Goal: Task Accomplishment & Management: Manage account settings

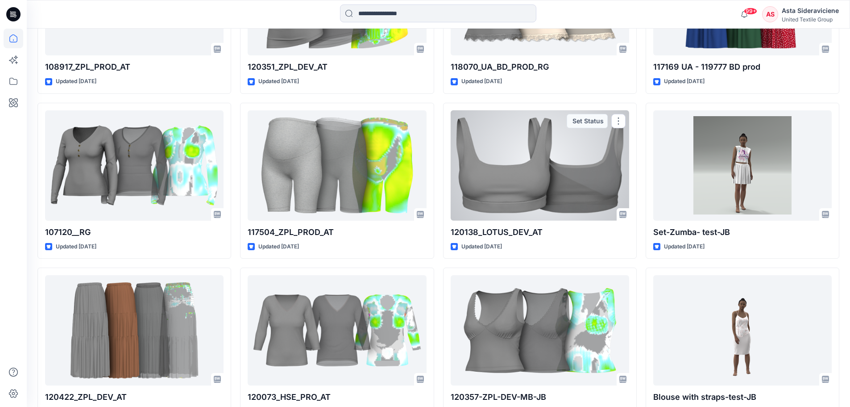
scroll to position [921, 0]
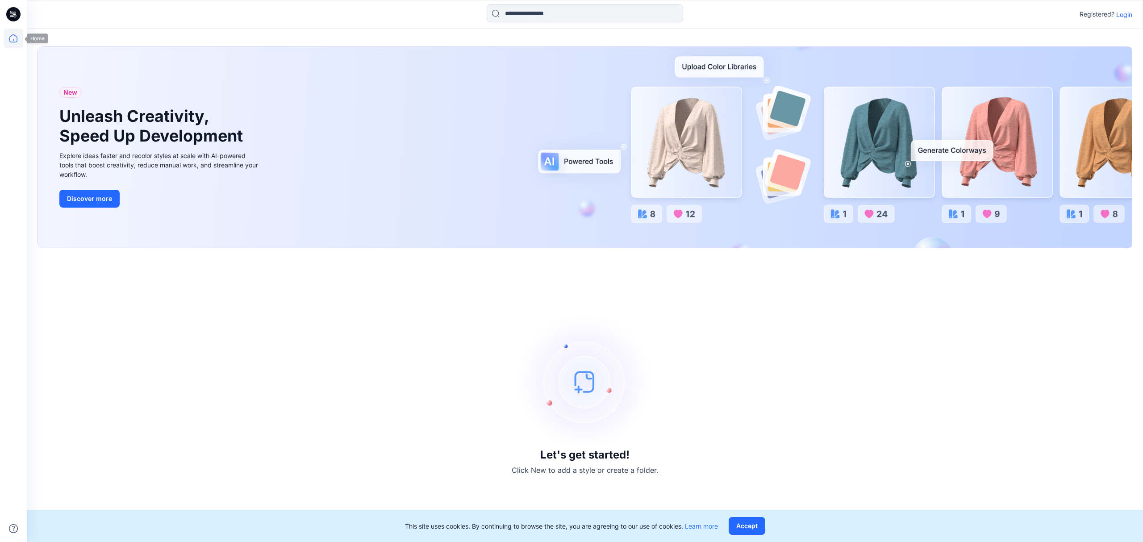
click at [49, 36] on div "New Unleash Creativity, Speed Up Development Explore ideas faster and recolor s…" at bounding box center [585, 285] width 1116 height 513
click at [1128, 13] on p "Login" at bounding box center [1124, 14] width 16 height 9
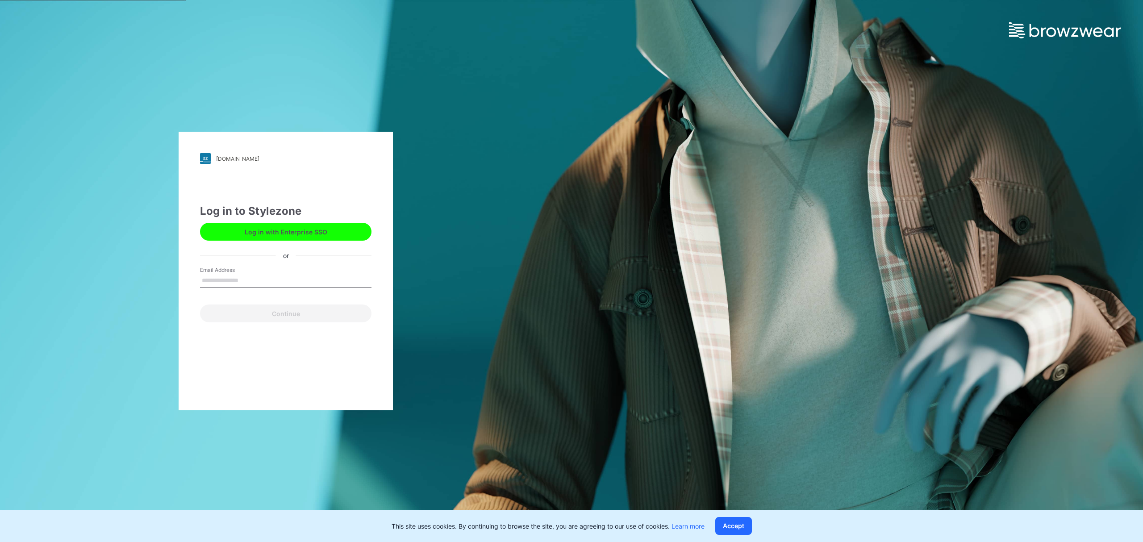
click at [224, 272] on label "Email Address" at bounding box center [231, 270] width 63 height 8
click at [224, 274] on input "Email Address" at bounding box center [285, 280] width 171 height 13
click at [223, 269] on label "Email Address" at bounding box center [231, 270] width 63 height 8
drag, startPoint x: 229, startPoint y: 271, endPoint x: 229, endPoint y: 247, distance: 24.1
click at [231, 265] on div "Log in to Stylezone Log in with Enterprise SSO or Email Address Email is requir…" at bounding box center [285, 262] width 171 height 119
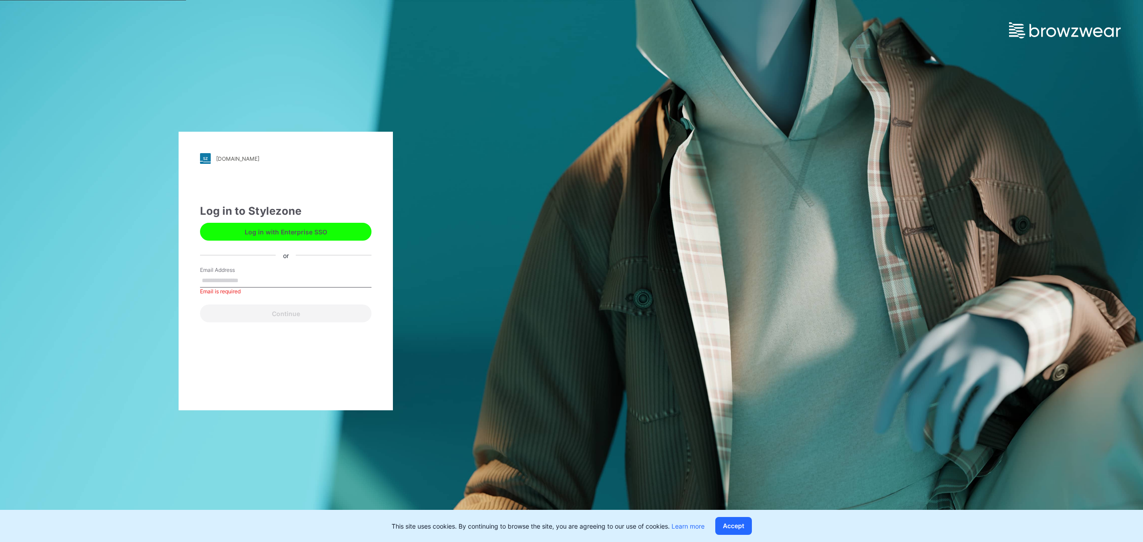
click at [229, 247] on div "Log in to Stylezone Log in with Enterprise SSO or Email Address Email is requir…" at bounding box center [285, 262] width 171 height 119
click at [215, 272] on label "Email Address" at bounding box center [231, 270] width 63 height 8
click at [215, 274] on input "Email Address" at bounding box center [285, 280] width 171 height 13
drag, startPoint x: 217, startPoint y: 285, endPoint x: 250, endPoint y: 291, distance: 34.5
click at [217, 285] on input "Email Address" at bounding box center [285, 280] width 171 height 13
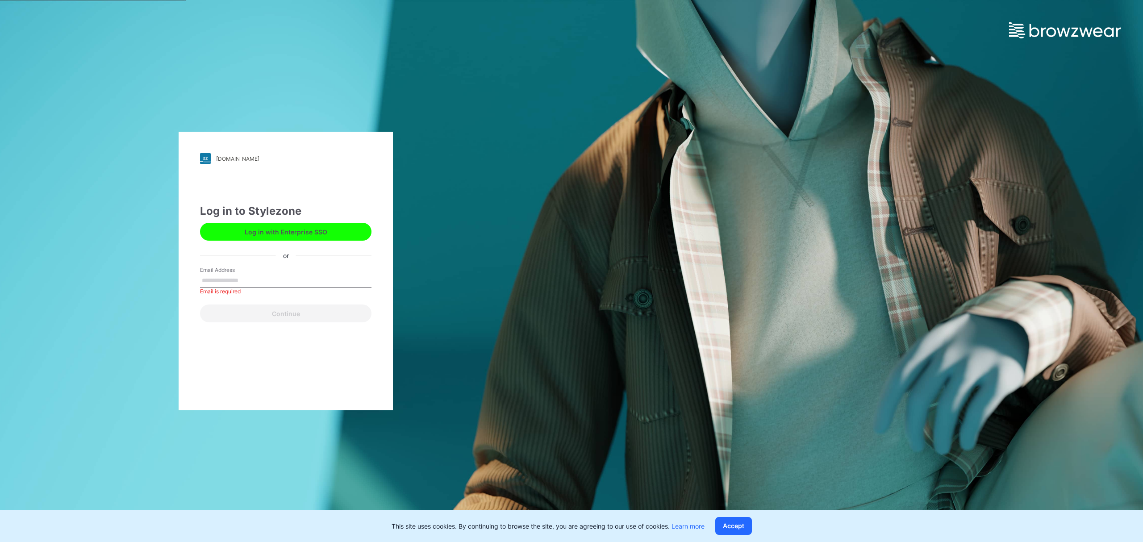
type input "**********"
click at [256, 315] on button "Continue" at bounding box center [285, 313] width 171 height 18
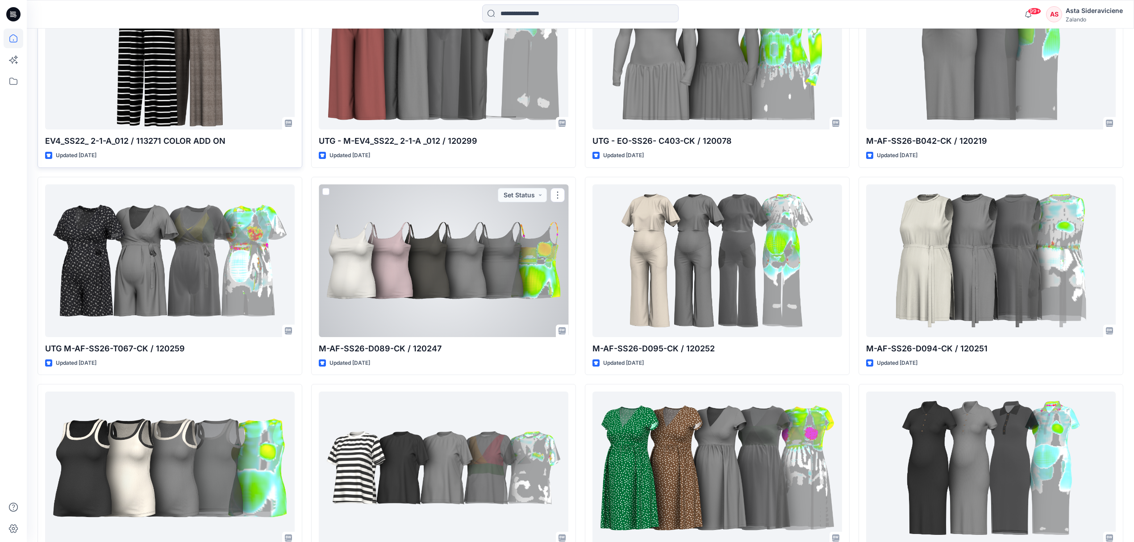
scroll to position [5796, 0]
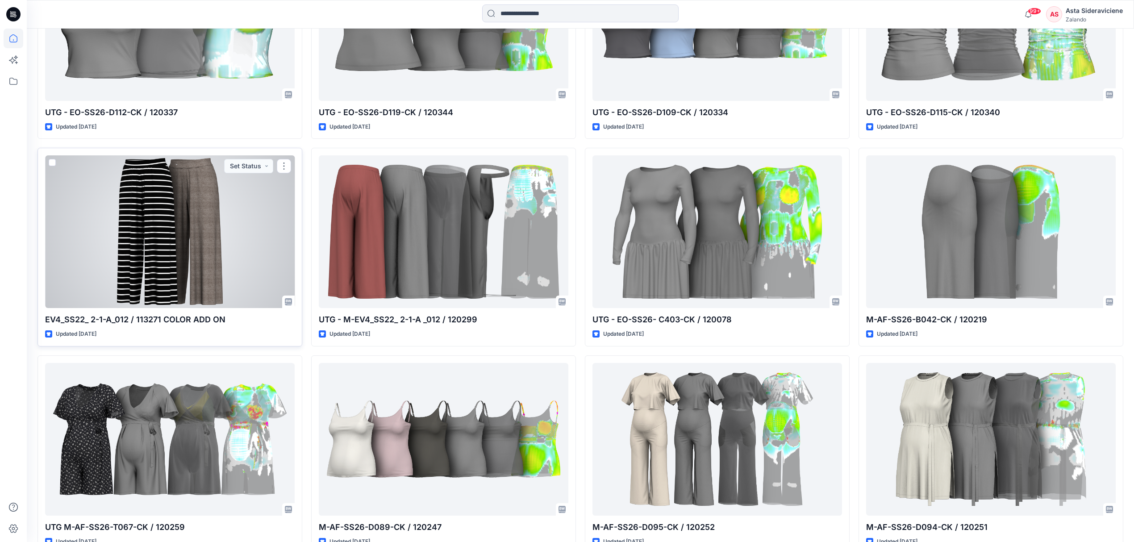
click at [134, 270] on div at bounding box center [170, 231] width 250 height 153
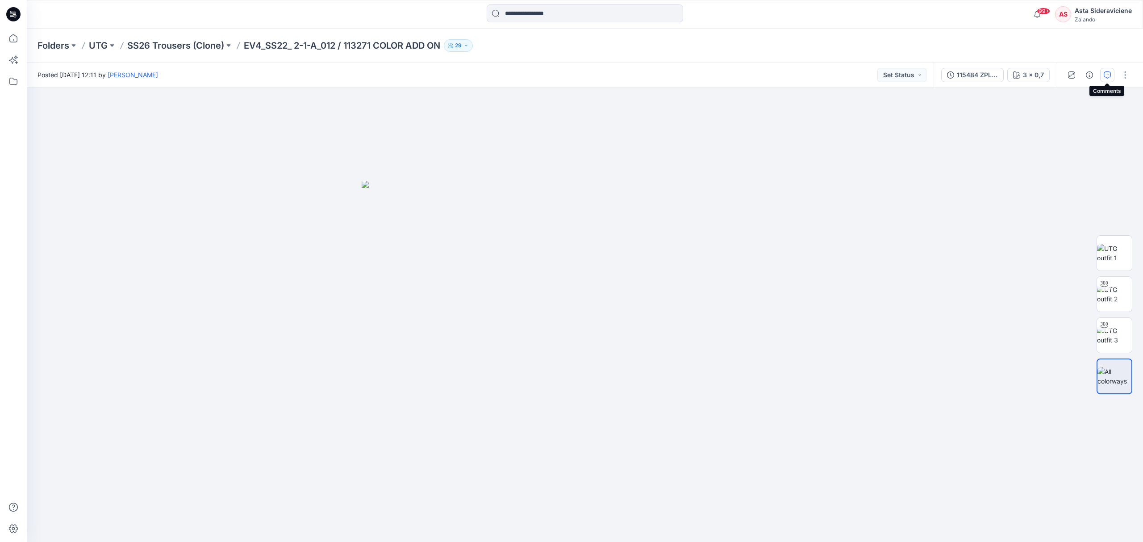
click at [1102, 76] on button "button" at bounding box center [1107, 75] width 14 height 14
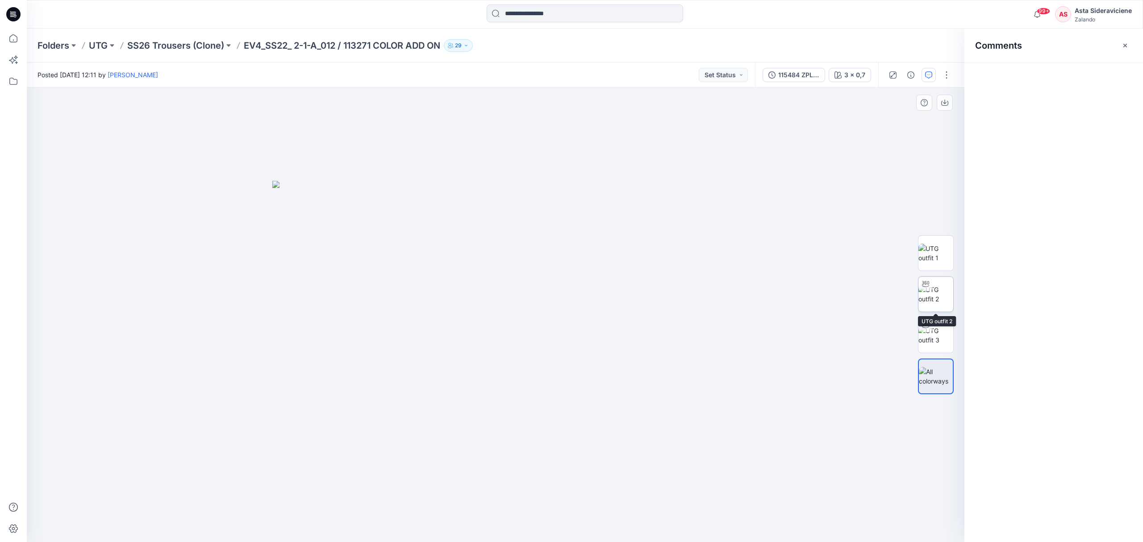
click at [934, 297] on img at bounding box center [935, 294] width 35 height 19
click at [940, 339] on img at bounding box center [935, 335] width 35 height 19
